Goal: Information Seeking & Learning: Learn about a topic

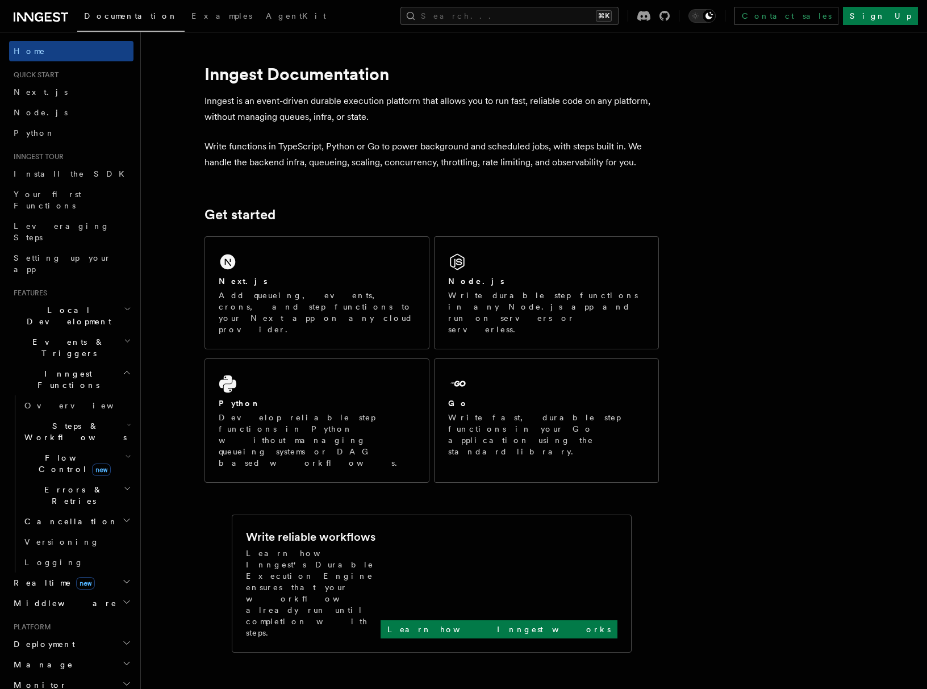
click at [57, 304] on span "Local Development" at bounding box center [66, 315] width 115 height 23
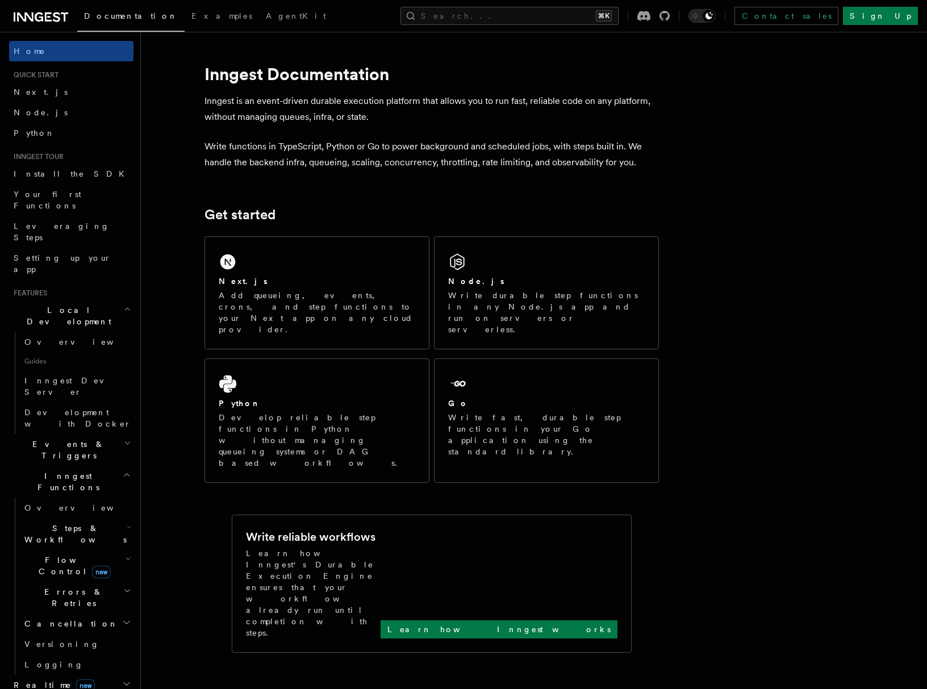
click at [57, 304] on span "Local Development" at bounding box center [66, 315] width 115 height 23
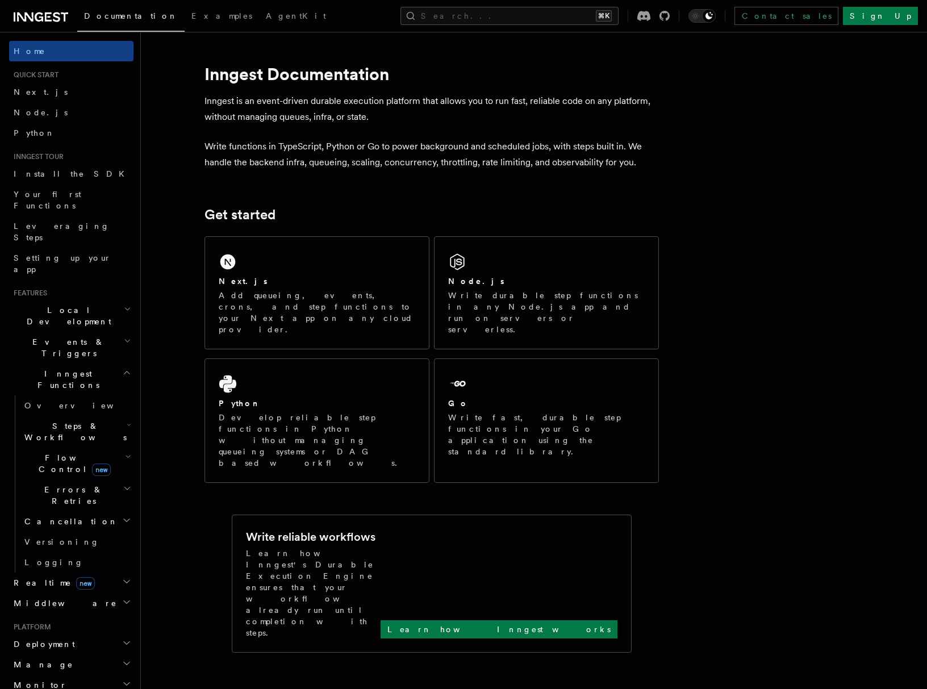
scroll to position [220, 0]
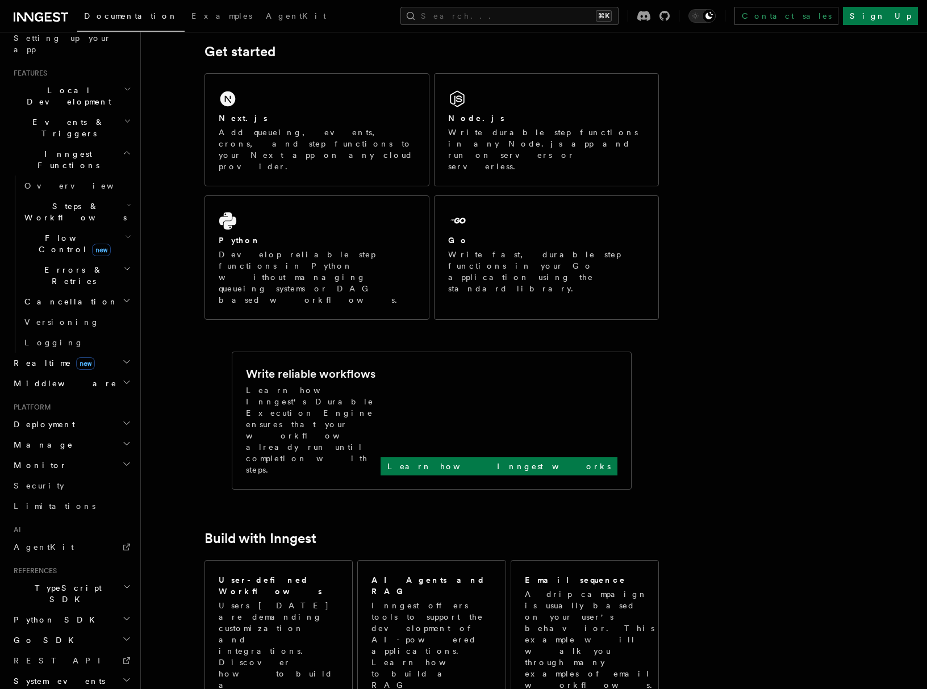
scroll to position [550, 0]
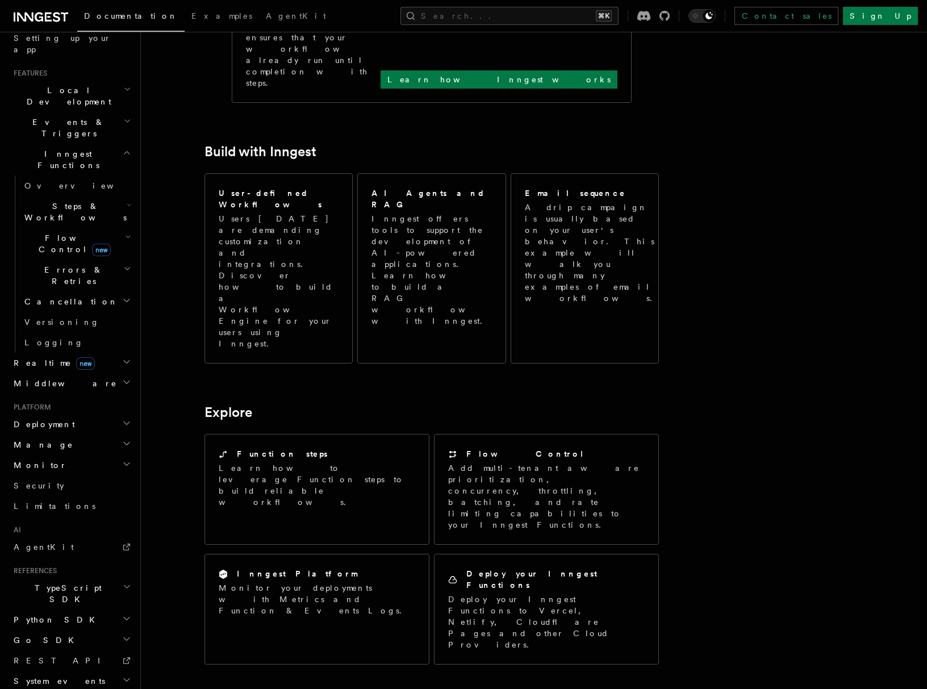
drag, startPoint x: 373, startPoint y: 438, endPoint x: 562, endPoint y: 530, distance: 210.5
click at [555, 522] on article "Inngest Documentation Inngest is an event-driven durable execution platform tha…" at bounding box center [504, 347] width 690 height 1694
drag, startPoint x: 562, startPoint y: 530, endPoint x: 690, endPoint y: 530, distance: 128.3
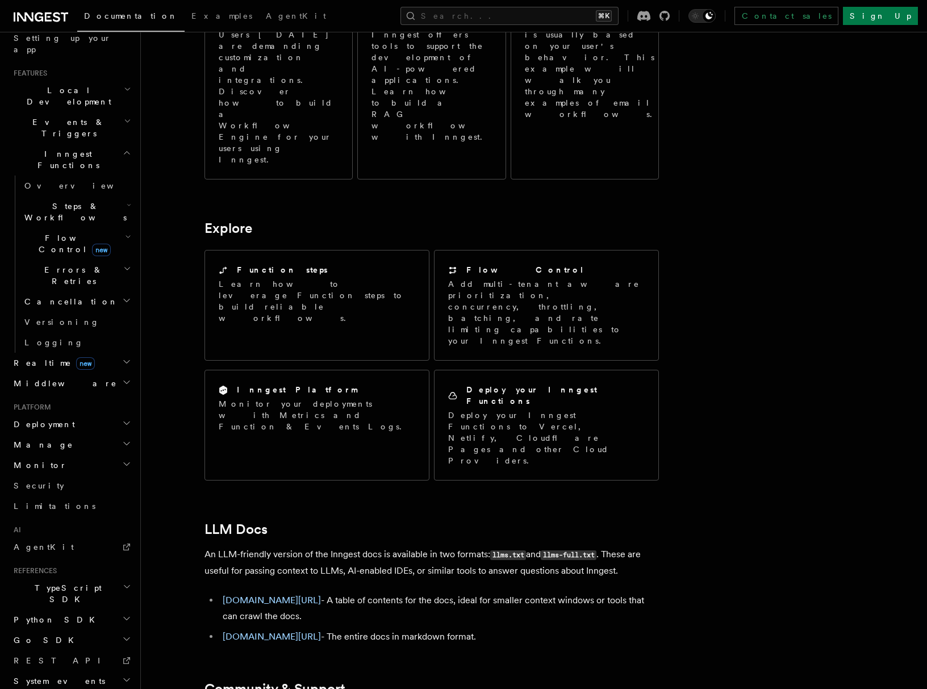
scroll to position [760, 0]
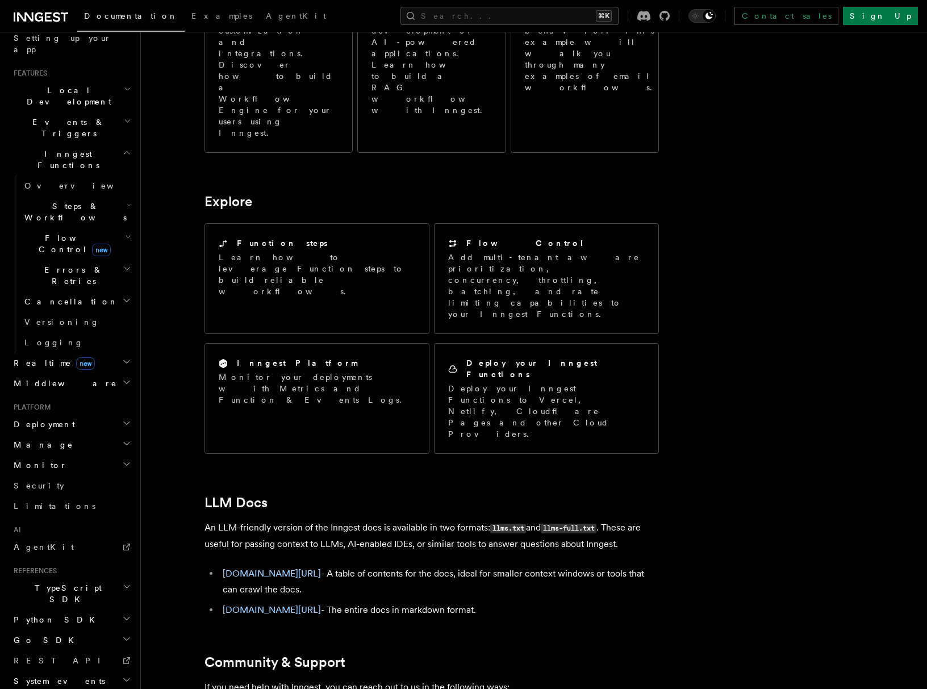
click at [62, 577] on h2 "TypeScript SDK" at bounding box center [71, 593] width 124 height 32
click at [69, 582] on span "TypeScript SDK" at bounding box center [66, 593] width 114 height 23
click at [61, 577] on h2 "TypeScript SDK" at bounding box center [71, 593] width 124 height 32
click at [68, 582] on span "TypeScript SDK" at bounding box center [66, 593] width 114 height 23
